Goal: Contribute content: Add original content to the website for others to see

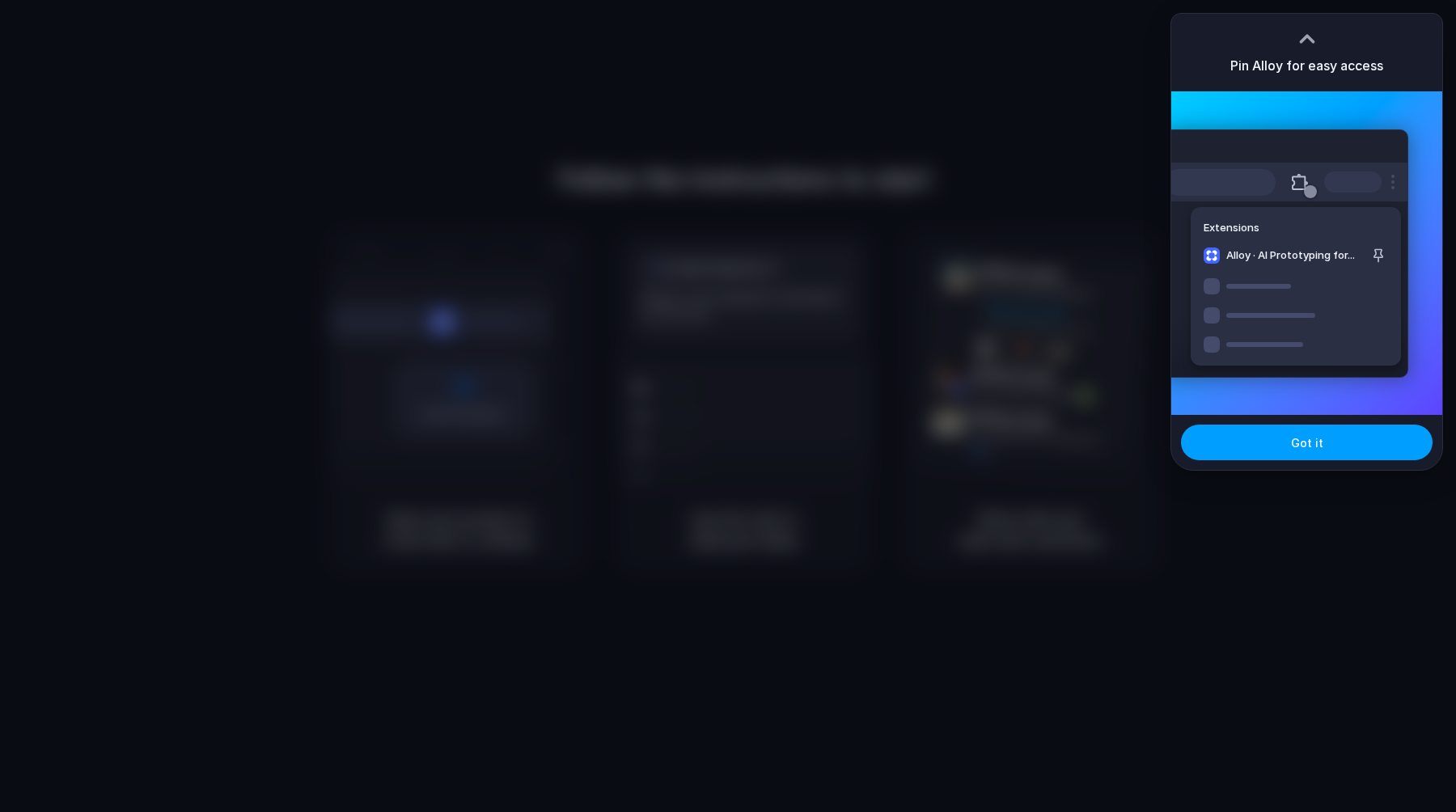
click at [1300, 440] on span "Got it" at bounding box center [1306, 442] width 32 height 17
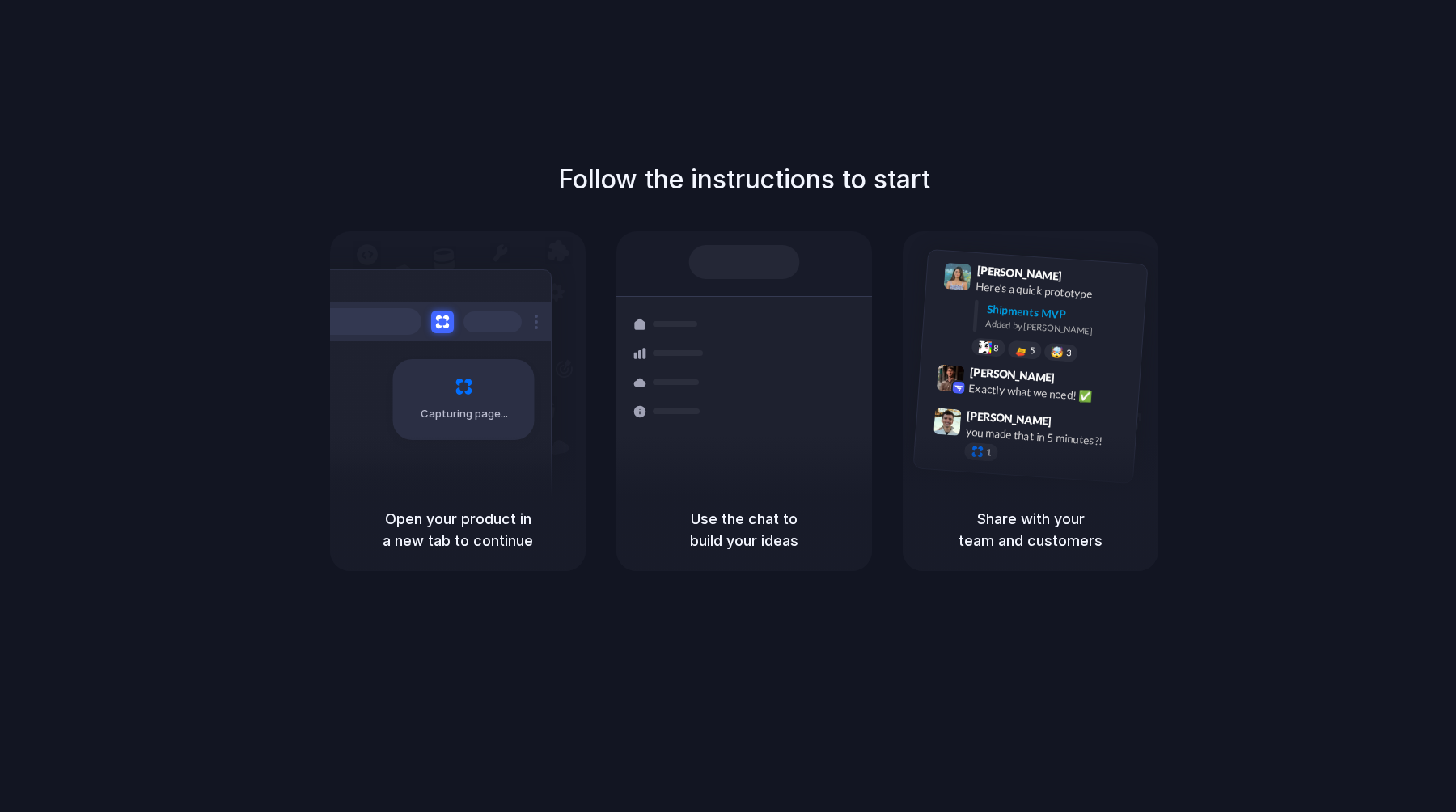
click at [1308, 401] on div "Follow the instructions to start Capturing page Open your product in a new tab …" at bounding box center [744, 365] width 1456 height 411
click at [502, 398] on div "Capturing page" at bounding box center [464, 399] width 142 height 81
click at [466, 429] on div "Capturing page" at bounding box center [464, 399] width 142 height 81
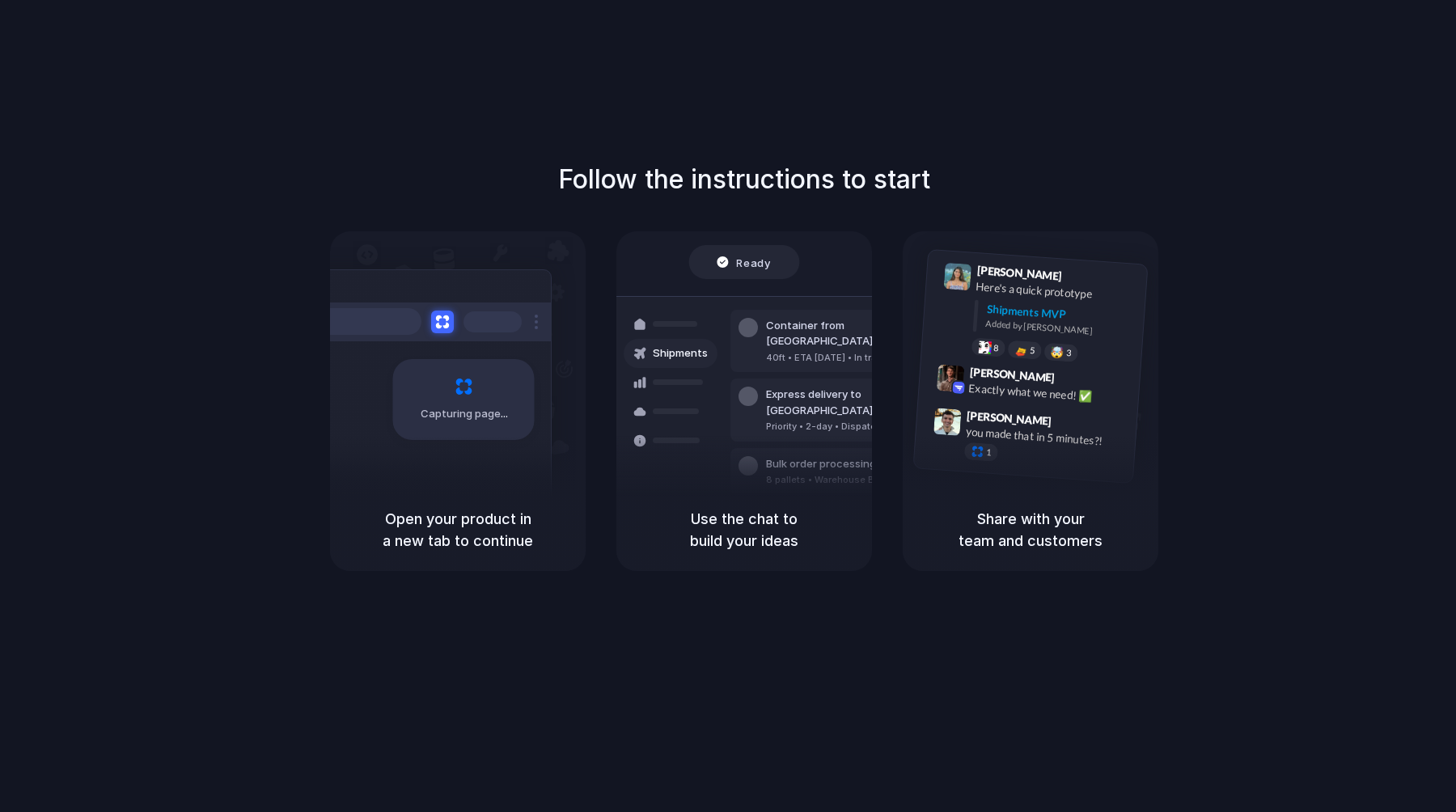
click at [1272, 146] on div "Follow the instructions to start Capturing page Open your product in a new tab …" at bounding box center [744, 422] width 1488 height 844
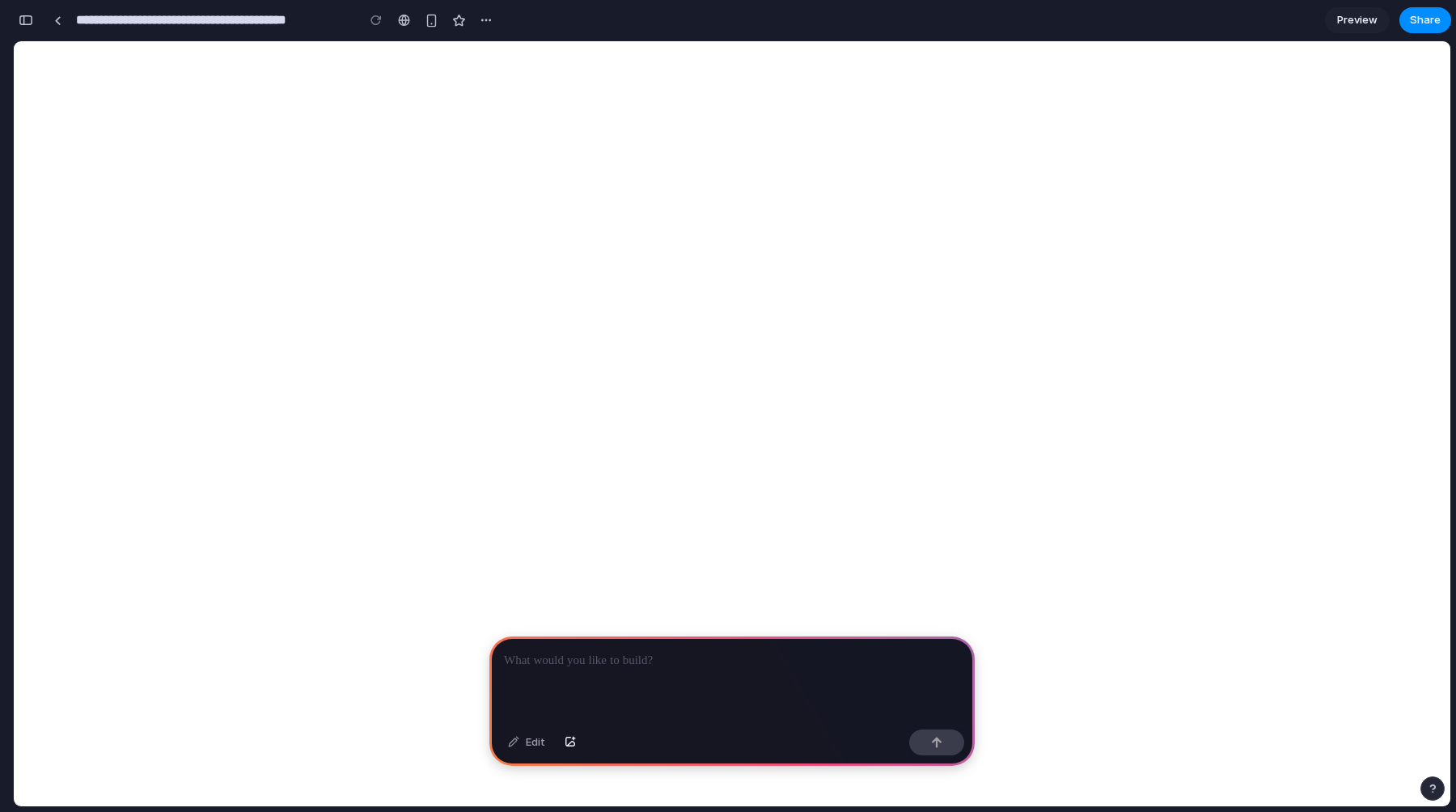
click at [748, 653] on p at bounding box center [732, 660] width 456 height 19
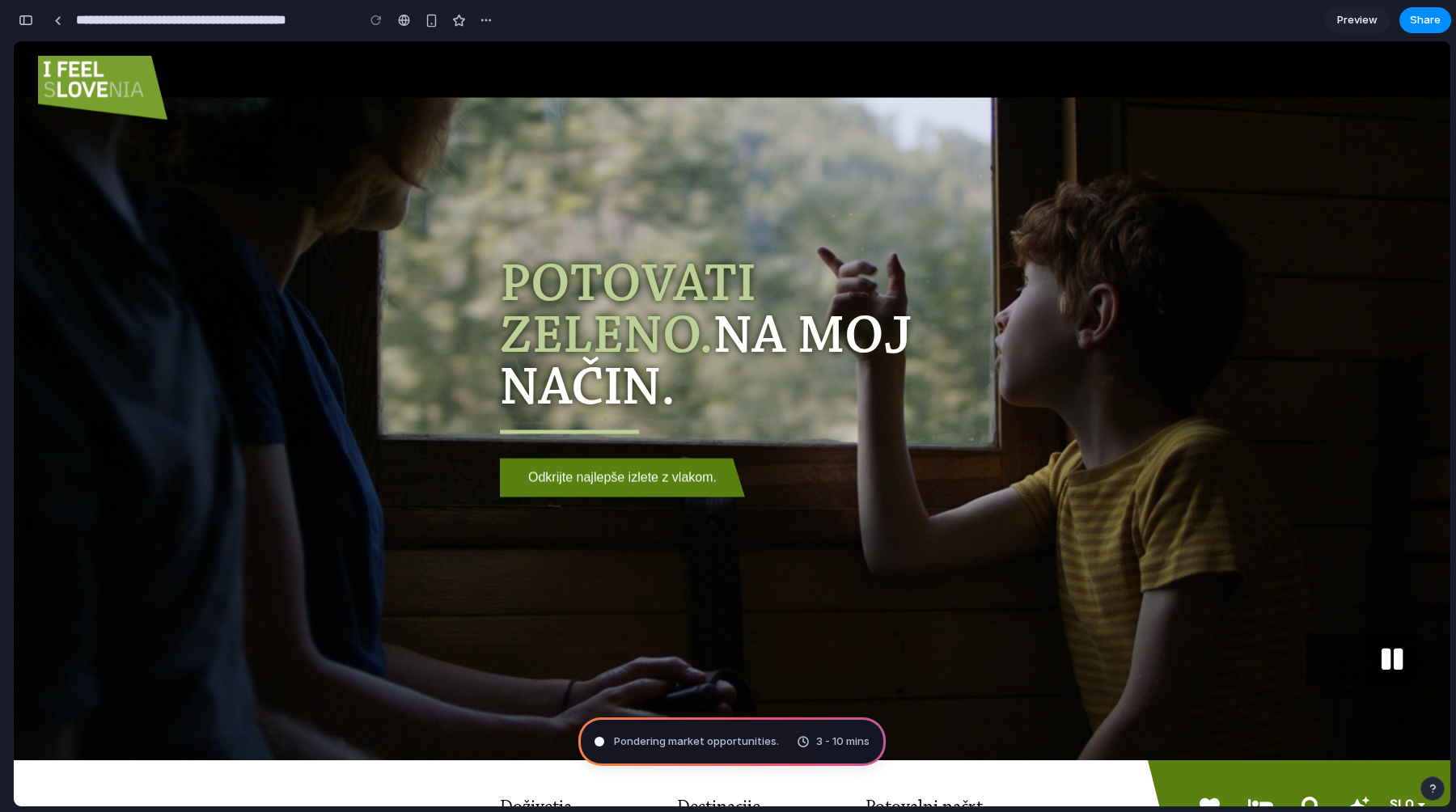
click at [680, 744] on span "Pondering market opportunities ." at bounding box center [696, 741] width 165 height 16
click at [697, 744] on span "Pondering market opportunities .." at bounding box center [697, 741] width 167 height 16
click at [697, 744] on span "Pondering market opportunities ..." at bounding box center [699, 741] width 170 height 16
click at [816, 745] on span "3 - 10 mins" at bounding box center [842, 741] width 53 height 16
click at [548, 26] on section "**********" at bounding box center [732, 20] width 1438 height 40
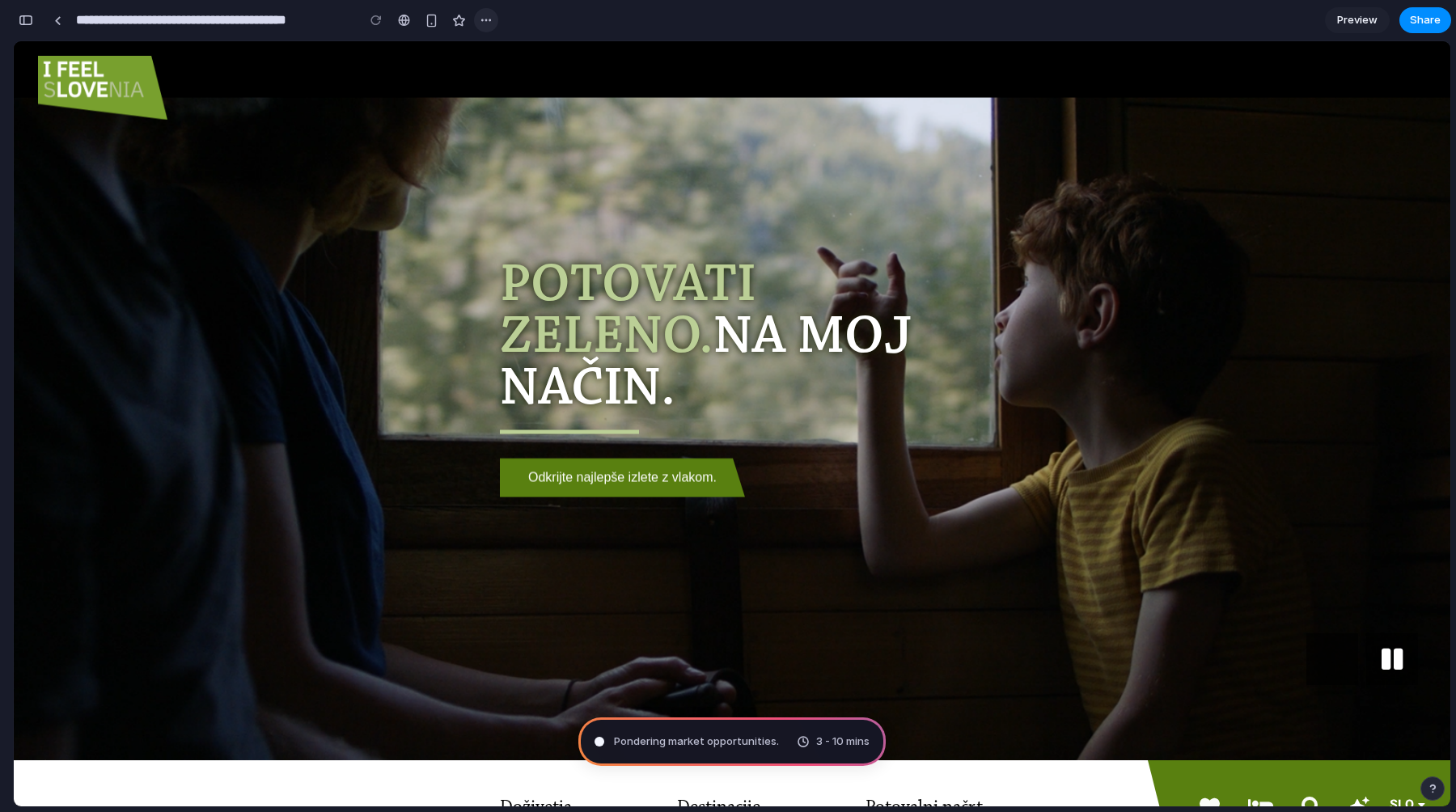
click at [485, 18] on div "button" at bounding box center [485, 20] width 13 height 13
click at [485, 18] on div "Duplicate Delete" at bounding box center [728, 406] width 1456 height 812
type input "**********"
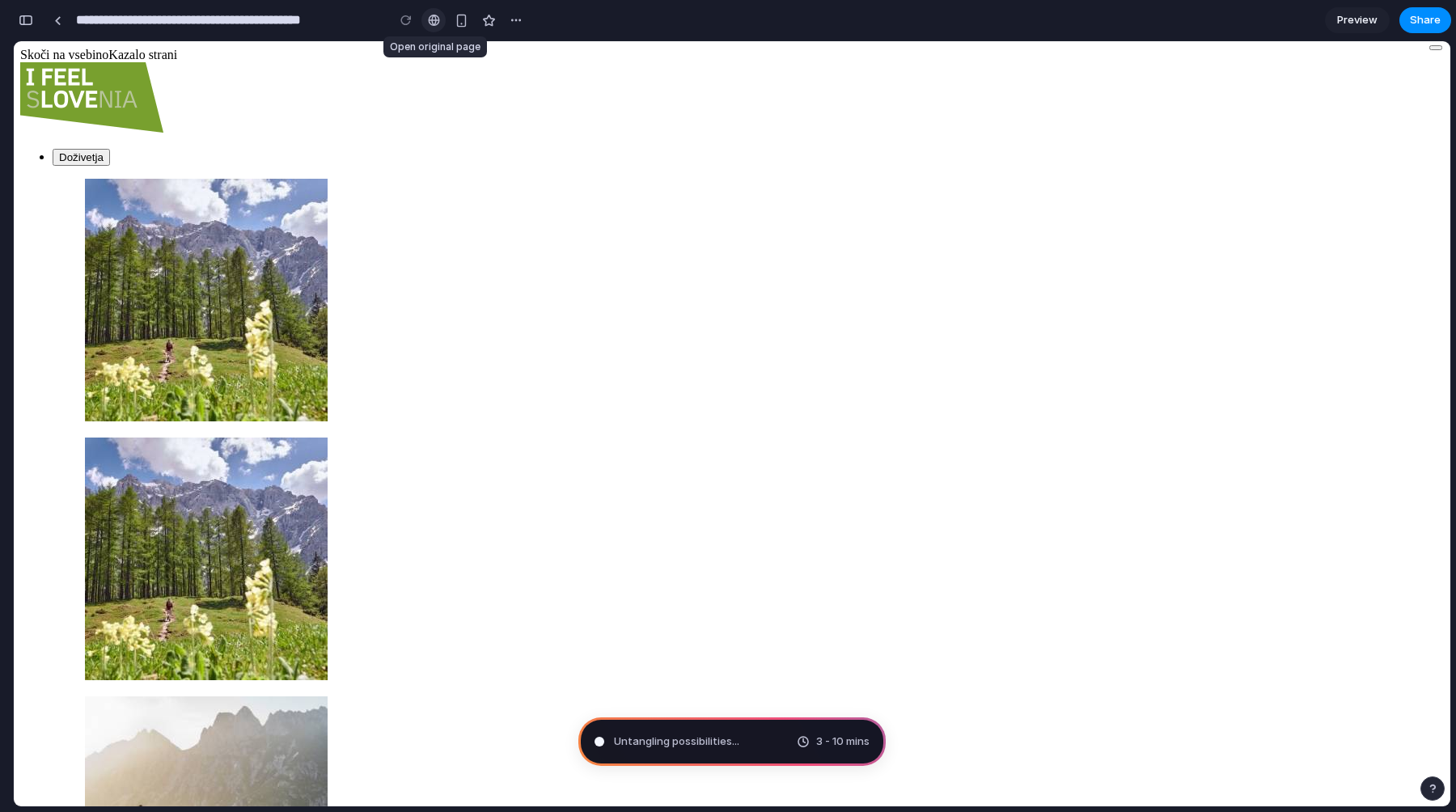
scroll to position [427, 0]
click at [1365, 22] on span "Preview" at bounding box center [1357, 20] width 40 height 16
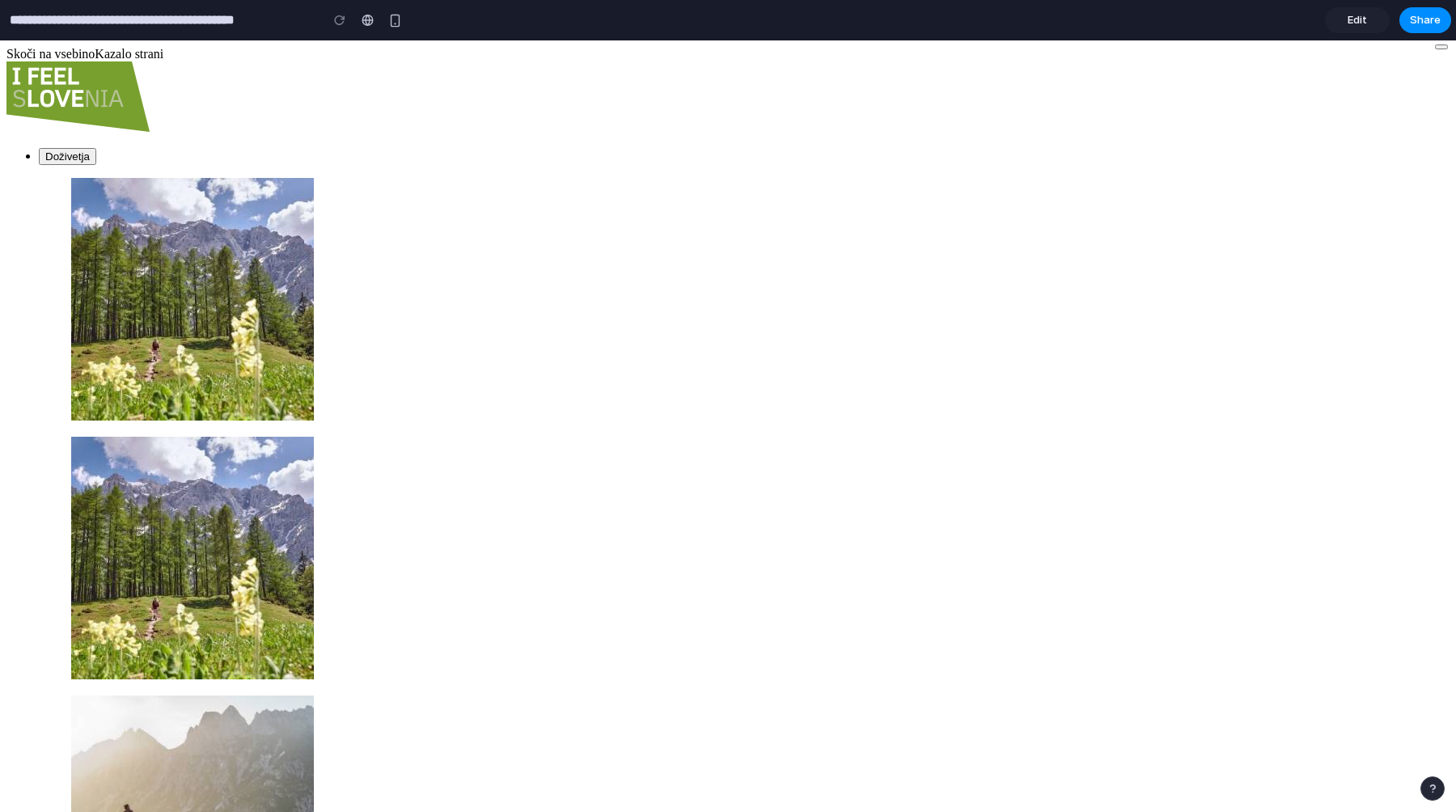
click at [1364, 22] on span "Edit" at bounding box center [1357, 20] width 19 height 16
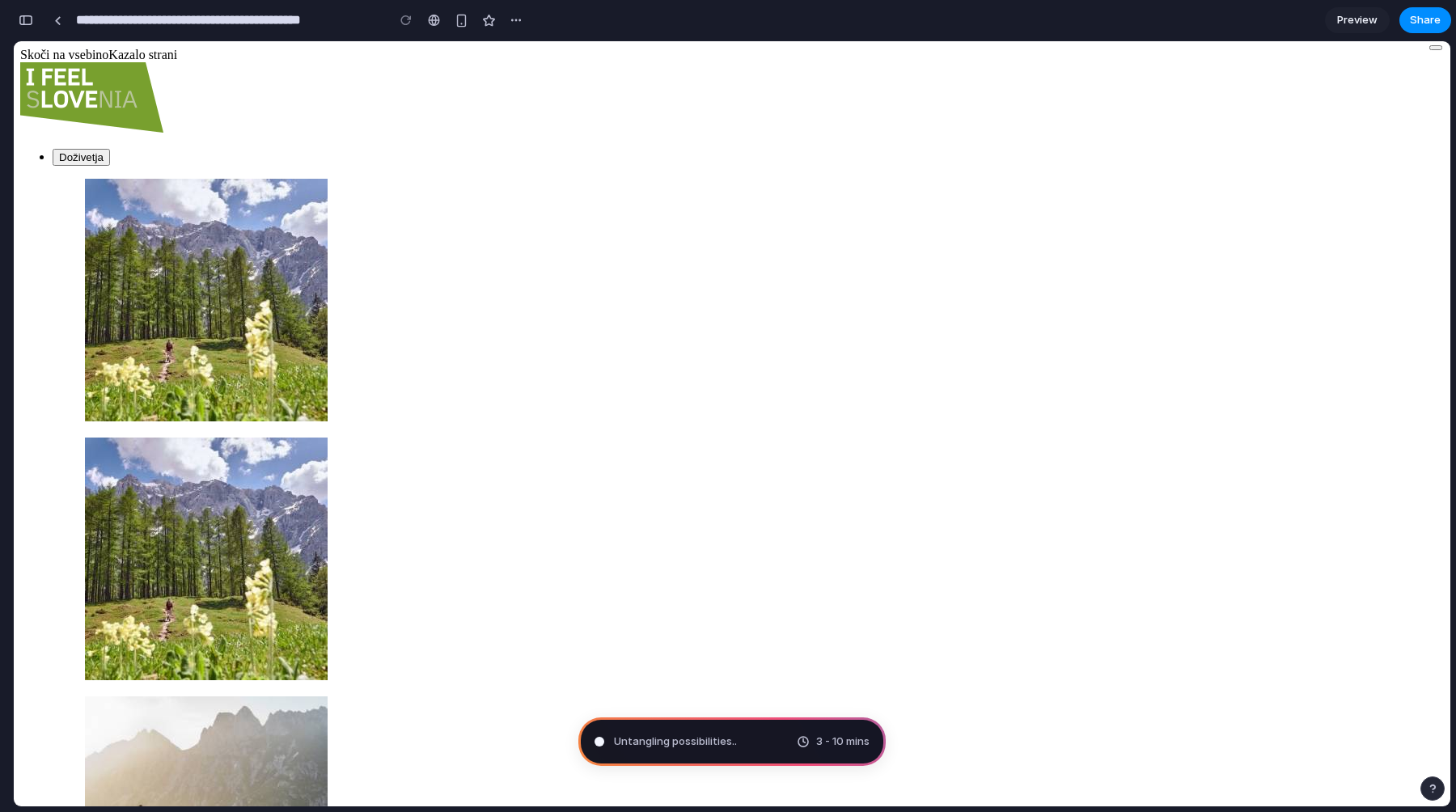
click at [716, 740] on span "Untangling possibilities .." at bounding box center [675, 741] width 123 height 16
click at [823, 745] on span "3 - 10 mins" at bounding box center [842, 741] width 53 height 16
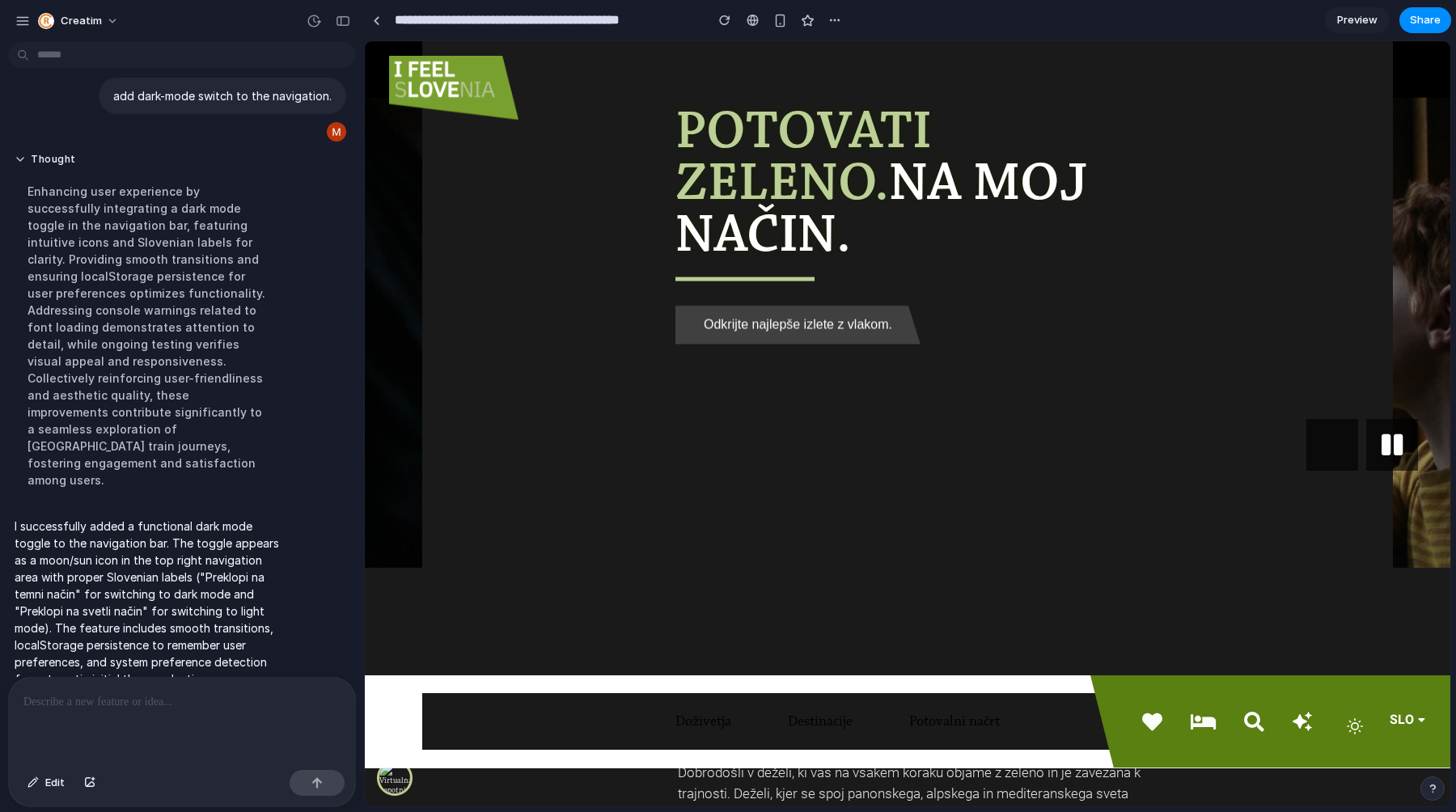
scroll to position [125, 0]
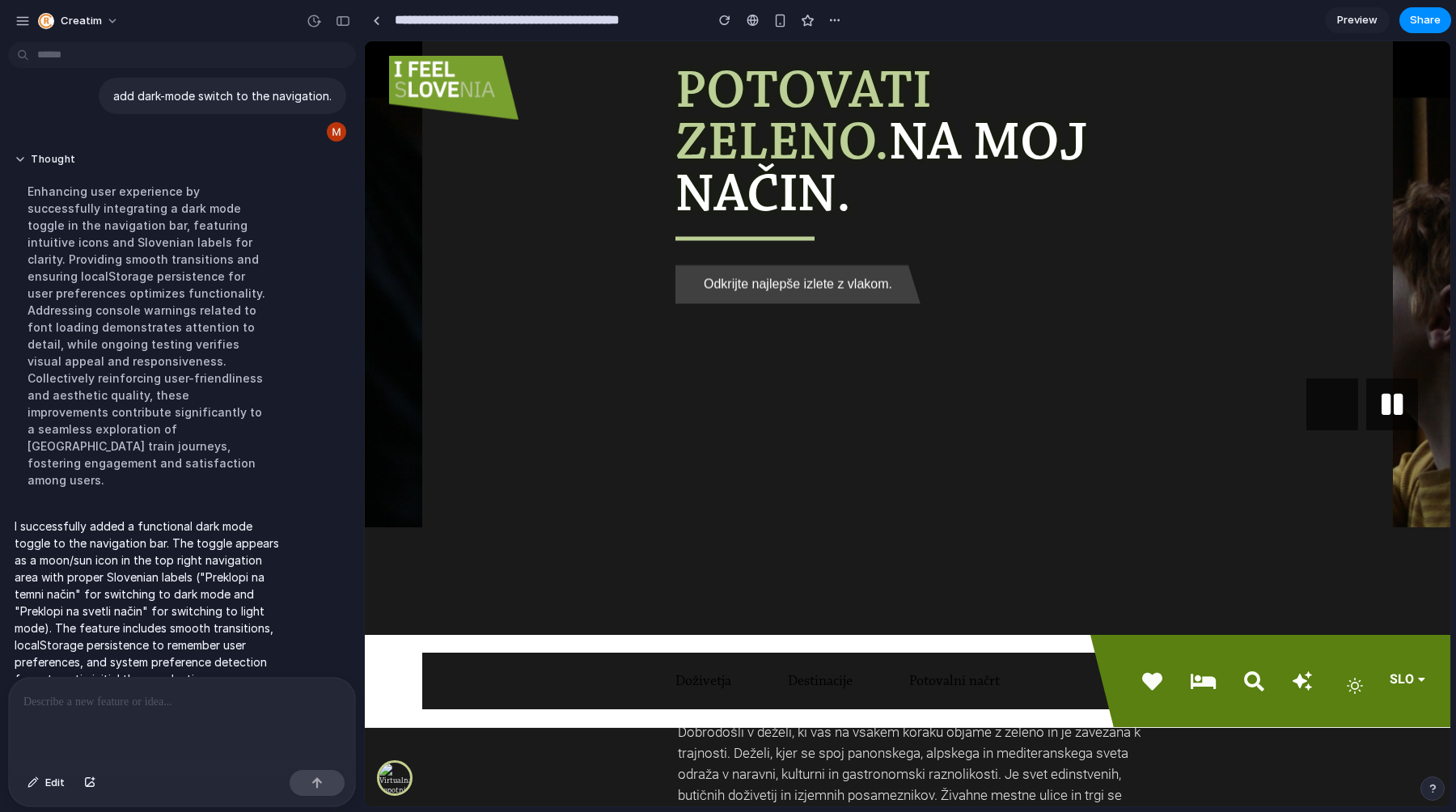
click at [121, 698] on p at bounding box center [182, 702] width 317 height 19
click at [88, 696] on p at bounding box center [182, 702] width 317 height 19
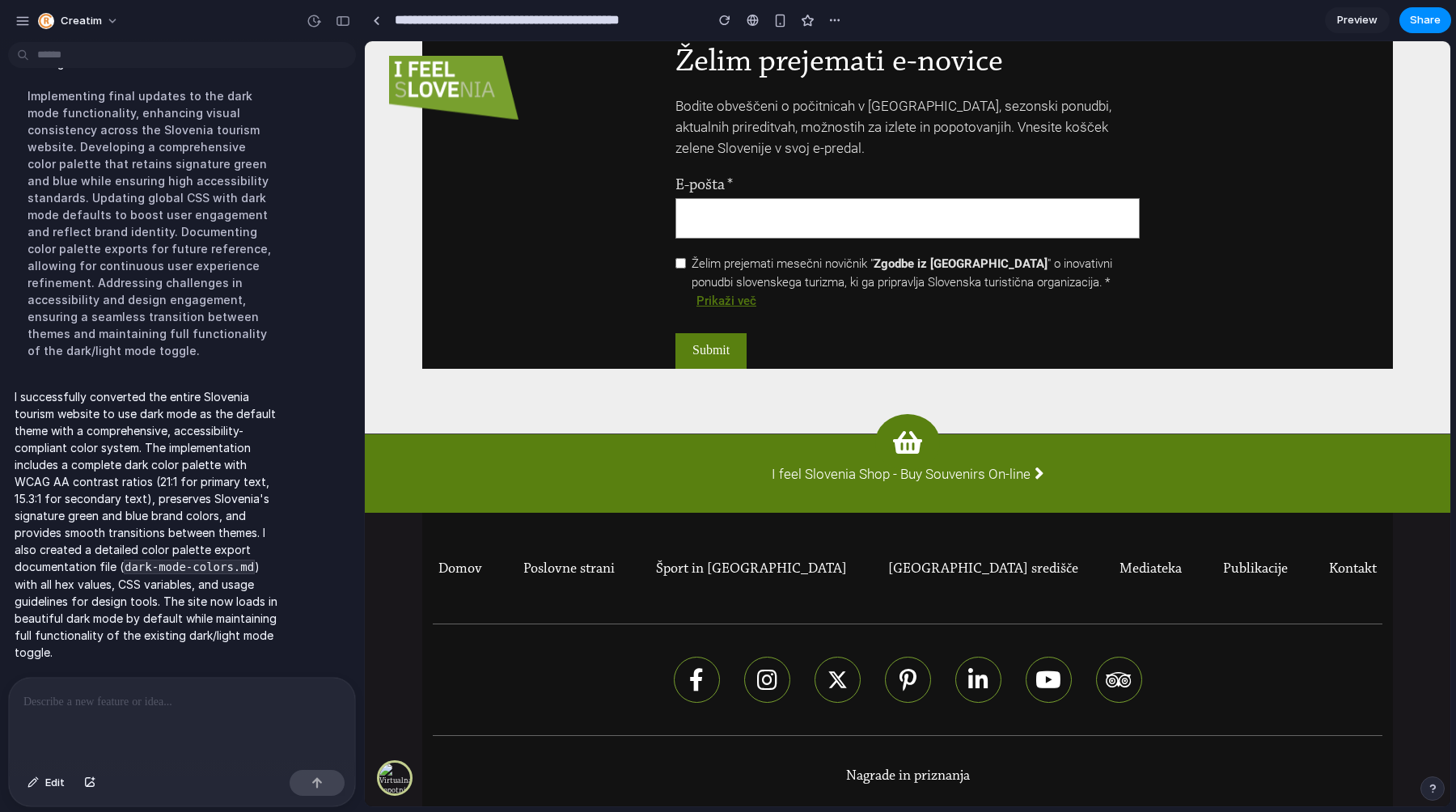
scroll to position [11488, 0]
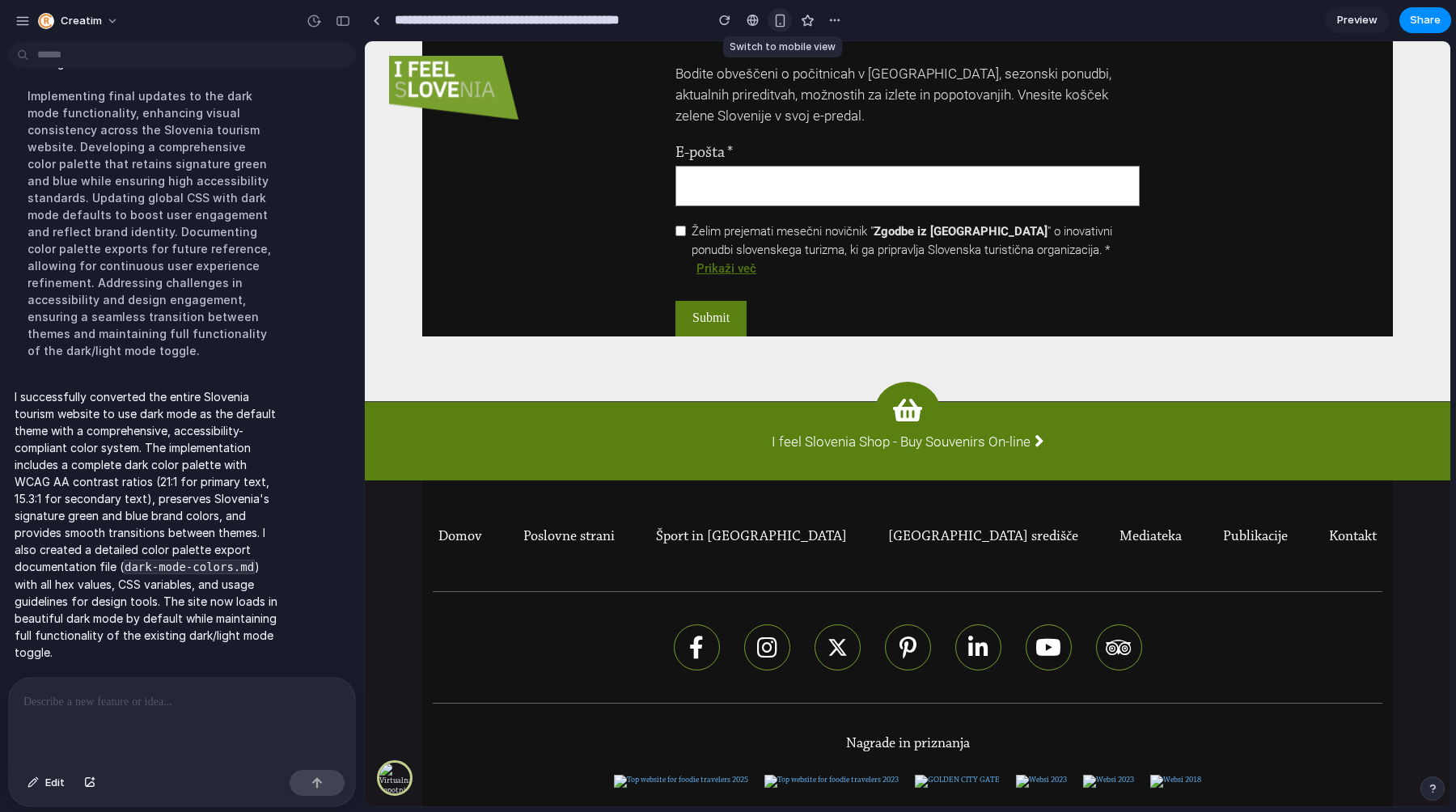
click at [781, 22] on div "button" at bounding box center [781, 21] width 14 height 14
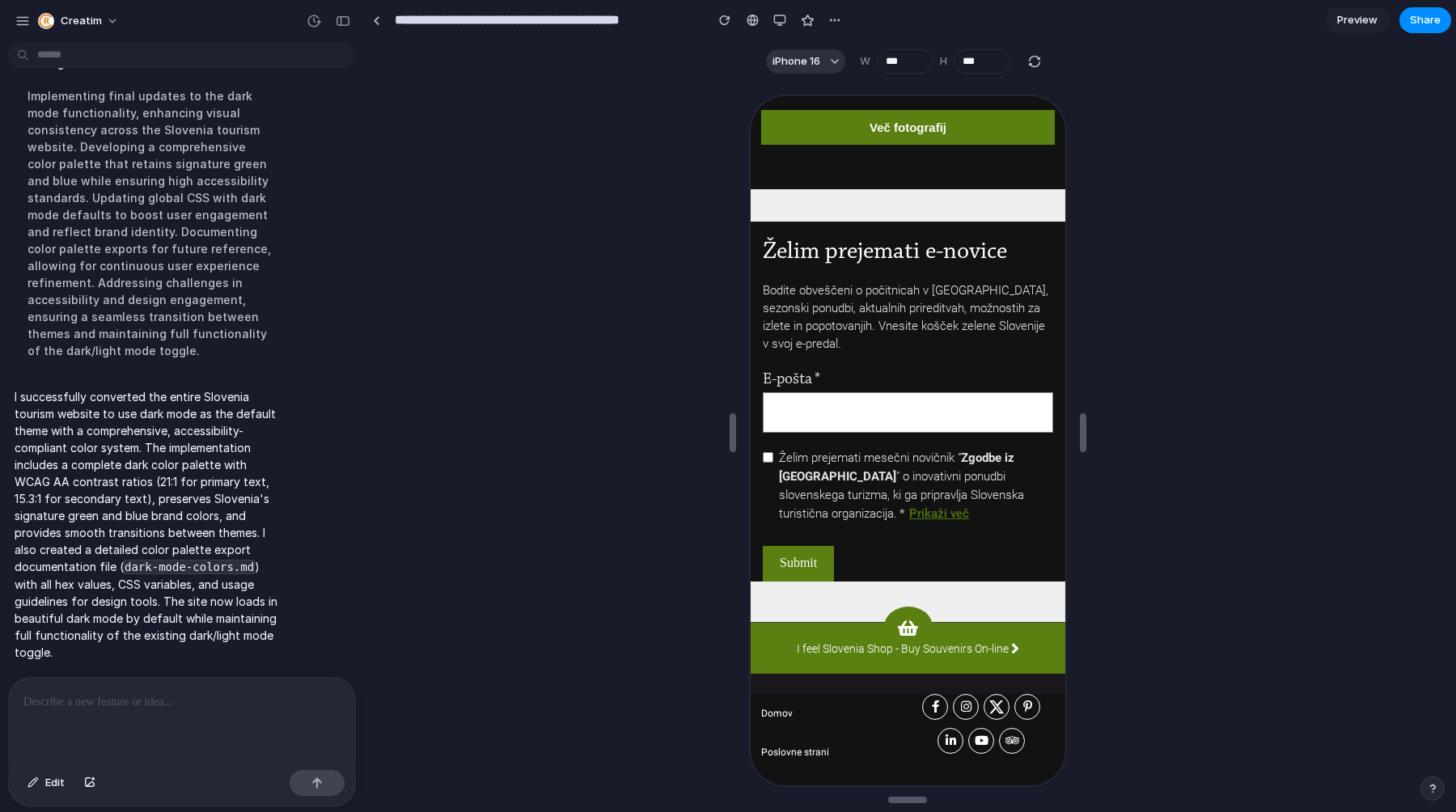
scroll to position [9800, 0]
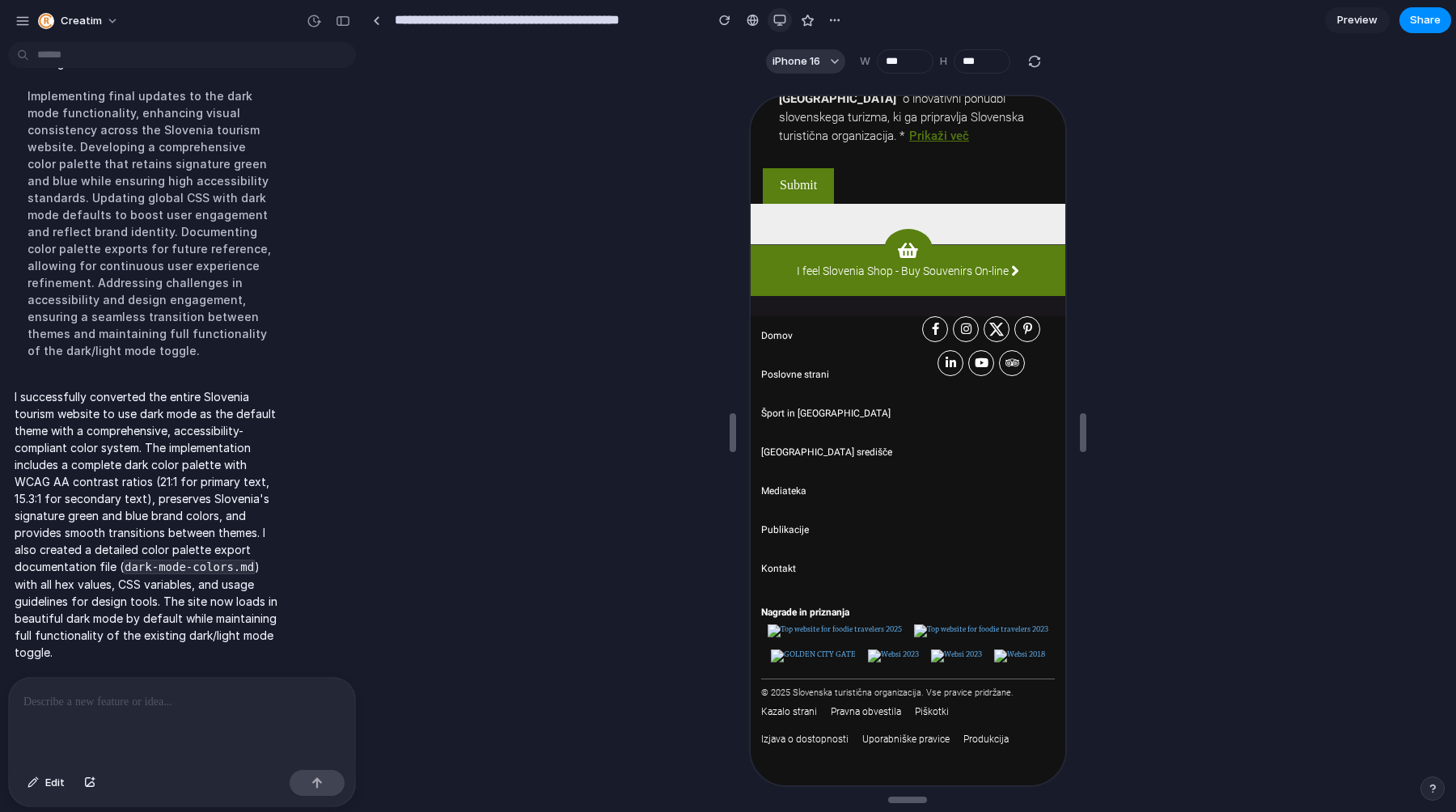
click at [777, 21] on div "button" at bounding box center [780, 20] width 13 height 13
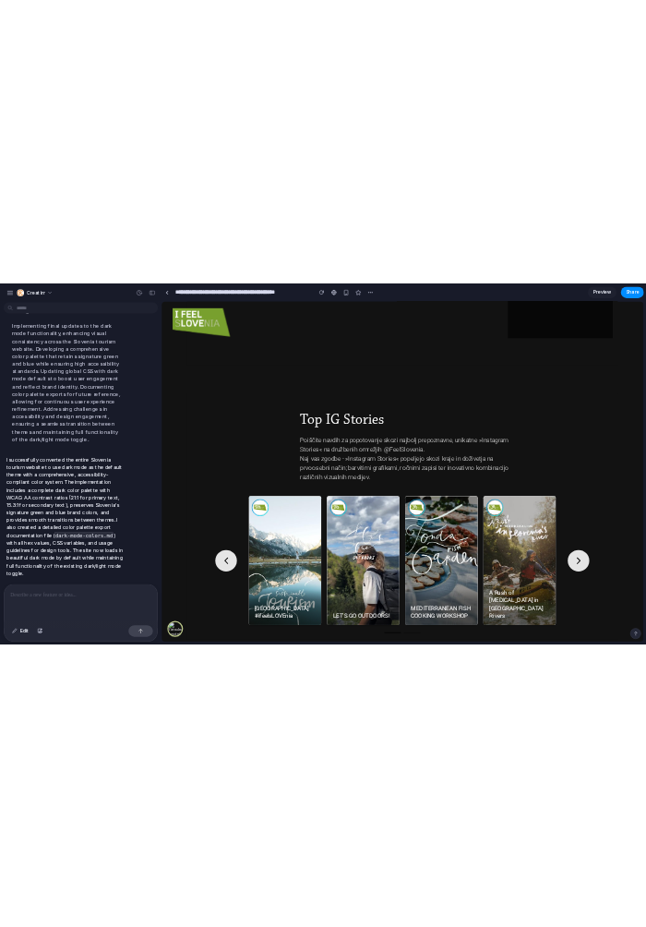
scroll to position [9754, 0]
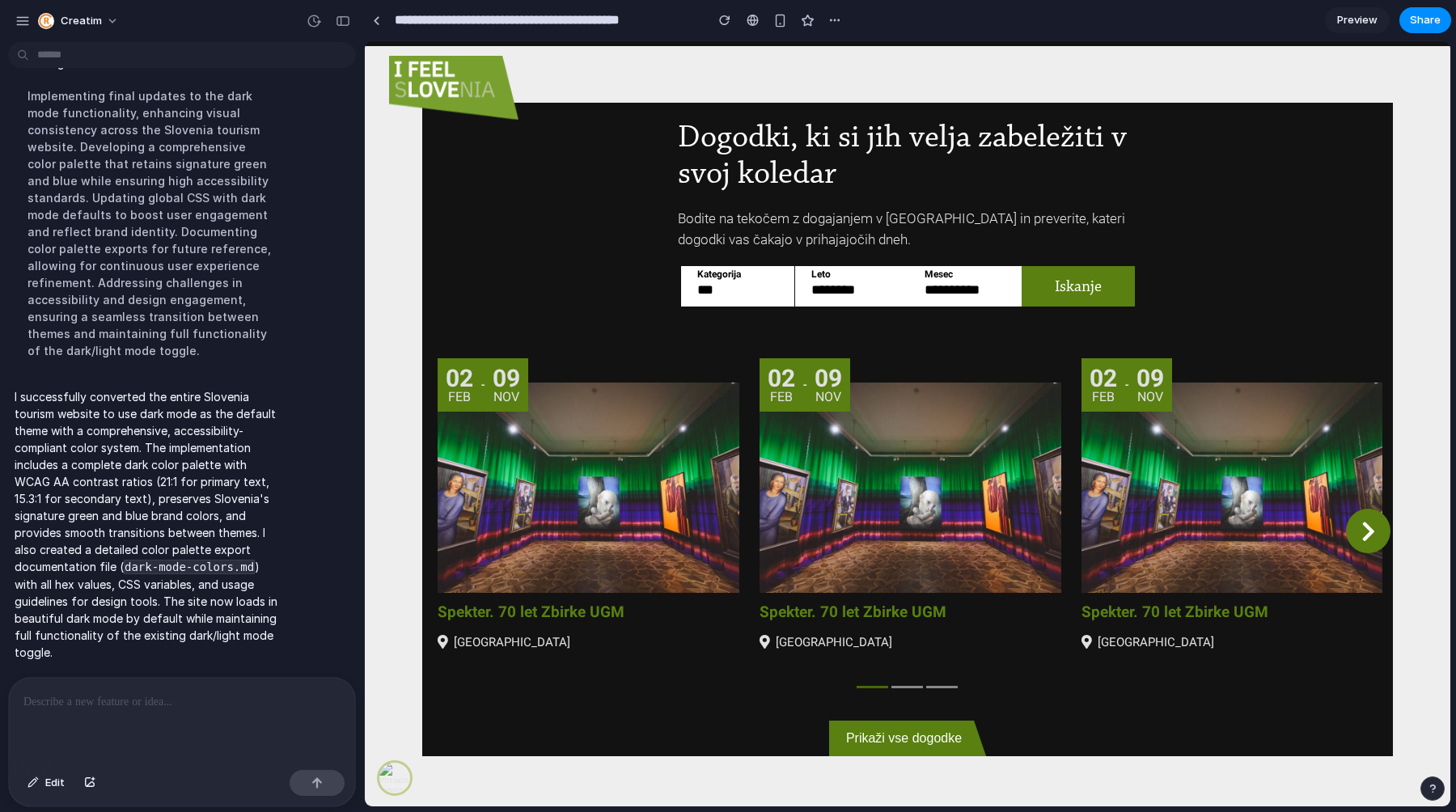
click at [223, 562] on code "dark-mode-colors.md" at bounding box center [189, 567] width 131 height 15
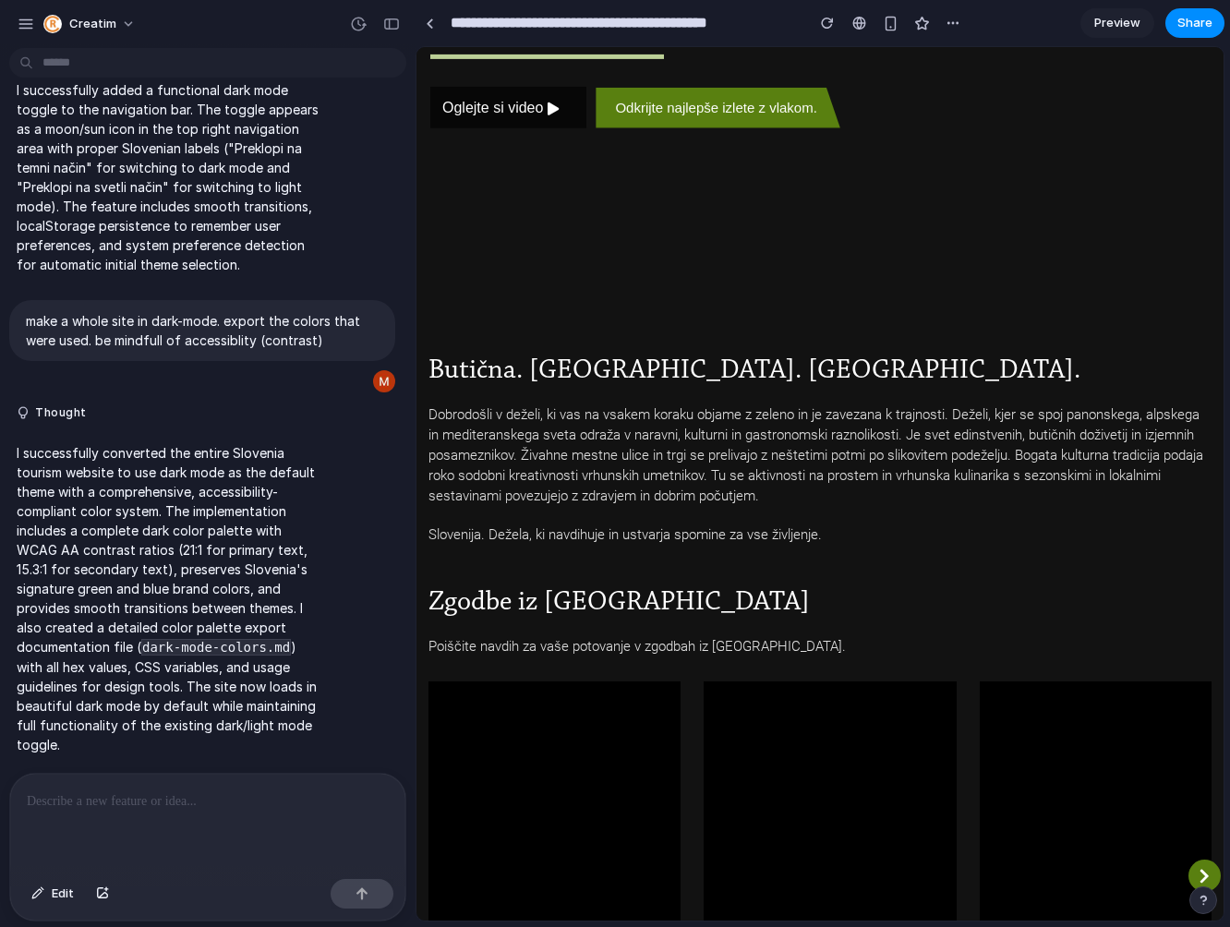
scroll to position [63, 0]
